Goal: Transaction & Acquisition: Purchase product/service

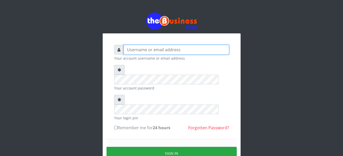
type input "Busybrain2"
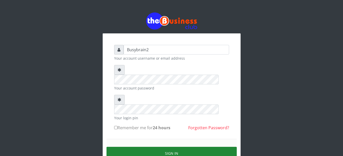
click at [159, 147] on button "Sign in" at bounding box center [171, 153] width 130 height 13
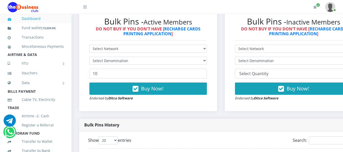
select select "Airtel"
click at [89, 45] on select "Select Network MTN Globacom 9Mobile Airtel" at bounding box center [147, 49] width 117 height 8
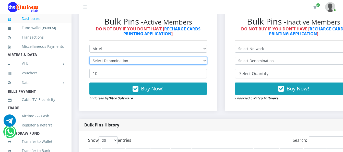
click at [175, 57] on select "Select Denomination" at bounding box center [147, 61] width 117 height 8
select select "481.9-500"
click at [89, 57] on select "Select Denomination Airtel NGN100 - ₦96.38 Airtel NGN200 - ₦192.76 Airtel NGN50…" at bounding box center [147, 61] width 117 height 8
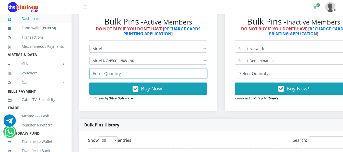
click at [169, 69] on input "number" at bounding box center [147, 74] width 117 height 10
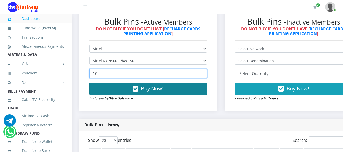
type input "10"
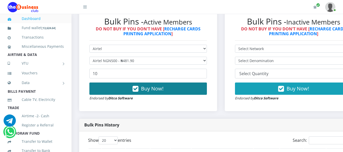
click at [176, 86] on button "Buy Now!" at bounding box center [147, 88] width 117 height 12
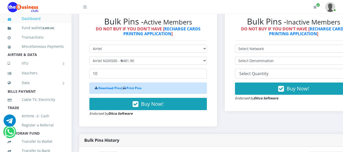
drag, startPoint x: 270, startPoint y: 7, endPoint x: 347, endPoint y: 66, distance: 97.4
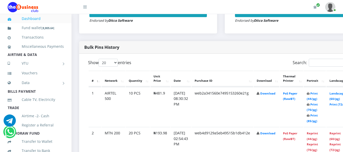
scroll to position [255, 0]
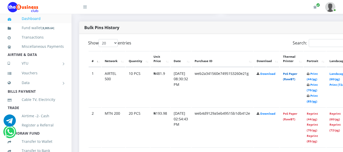
click at [297, 73] on link "PoS Paper (RawBT)" at bounding box center [290, 76] width 14 height 9
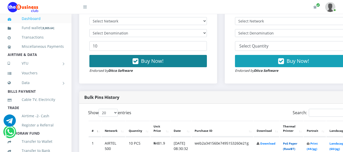
scroll to position [102, 0]
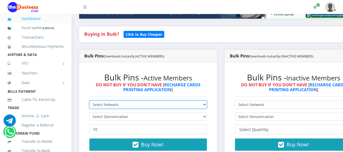
click at [139, 101] on select "Select Network MTN Globacom 9Mobile Airtel" at bounding box center [147, 105] width 117 height 8
select select "Airtel"
click at [89, 101] on select "Select Network MTN Globacom 9Mobile Airtel" at bounding box center [147, 105] width 117 height 8
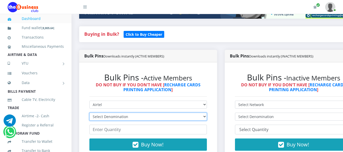
click at [139, 113] on select "Select Denomination Airtel NGN100 - ₦96.38 Airtel NGN200 - ₦192.76 Airtel NGN50…" at bounding box center [147, 117] width 117 height 8
select select "192.76-200"
click at [89, 113] on select "Select Denomination Airtel NGN100 - ₦96.38 Airtel NGN200 - ₦192.76 Airtel NGN50…" at bounding box center [147, 117] width 117 height 8
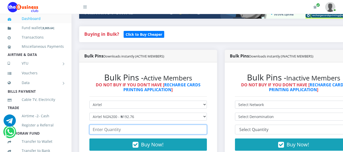
click at [140, 125] on input "number" at bounding box center [147, 130] width 117 height 10
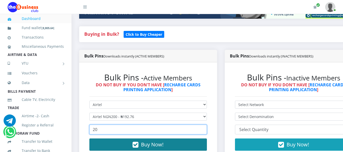
type input "20"
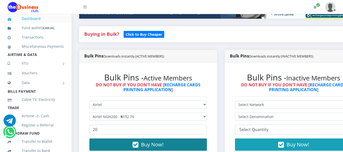
click at [173, 141] on button "Buy Now!" at bounding box center [147, 144] width 117 height 12
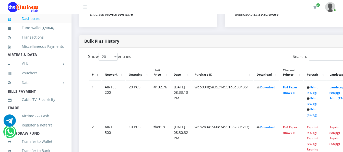
scroll to position [242, 0]
click at [297, 85] on link "PoS Paper (RawBT)" at bounding box center [290, 89] width 14 height 9
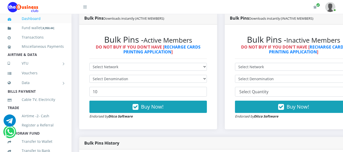
scroll to position [140, 0]
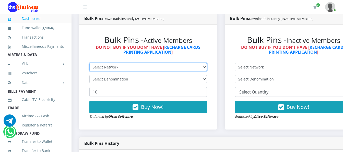
click at [148, 63] on select "Select Network MTN Globacom 9Mobile Airtel" at bounding box center [147, 67] width 117 height 8
select select "Airtel"
click at [89, 63] on select "Select Network MTN Globacom 9Mobile Airtel" at bounding box center [147, 67] width 117 height 8
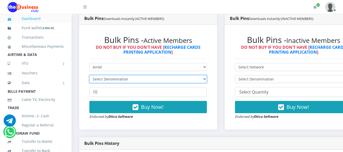
click at [144, 75] on select "Select Denomination" at bounding box center [147, 79] width 117 height 8
select select "96.38-100"
click at [89, 75] on select "Select Denomination Airtel NGN100 - ₦96.38 Airtel NGN200 - ₦192.76 Airtel NGN50…" at bounding box center [147, 79] width 117 height 8
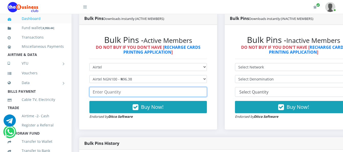
click at [146, 89] on input "number" at bounding box center [147, 92] width 117 height 10
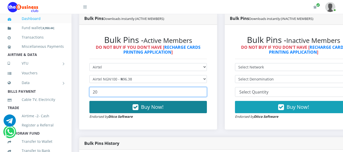
type input "20"
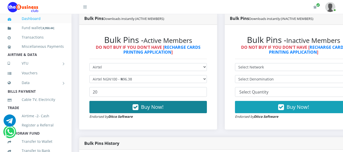
click at [183, 103] on button "Buy Now!" at bounding box center [147, 107] width 117 height 12
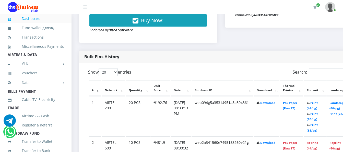
scroll to position [242, 0]
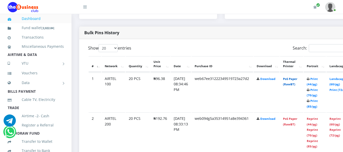
click at [297, 78] on link "PoS Paper (RawBT)" at bounding box center [290, 81] width 14 height 9
